Goal: Task Accomplishment & Management: Manage account settings

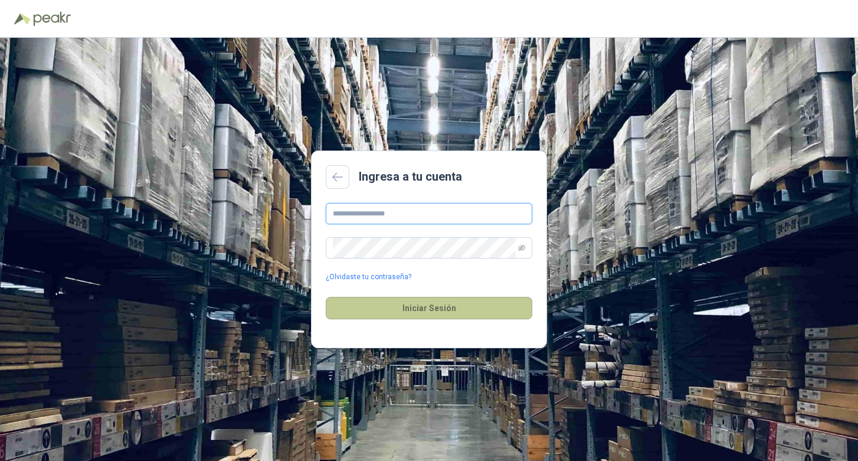
type input "**********"
click at [374, 305] on button "Iniciar Sesión" at bounding box center [429, 308] width 207 height 22
type input "**********"
click at [377, 307] on button "Iniciar Sesión" at bounding box center [429, 308] width 207 height 22
